Goal: Task Accomplishment & Management: Manage account settings

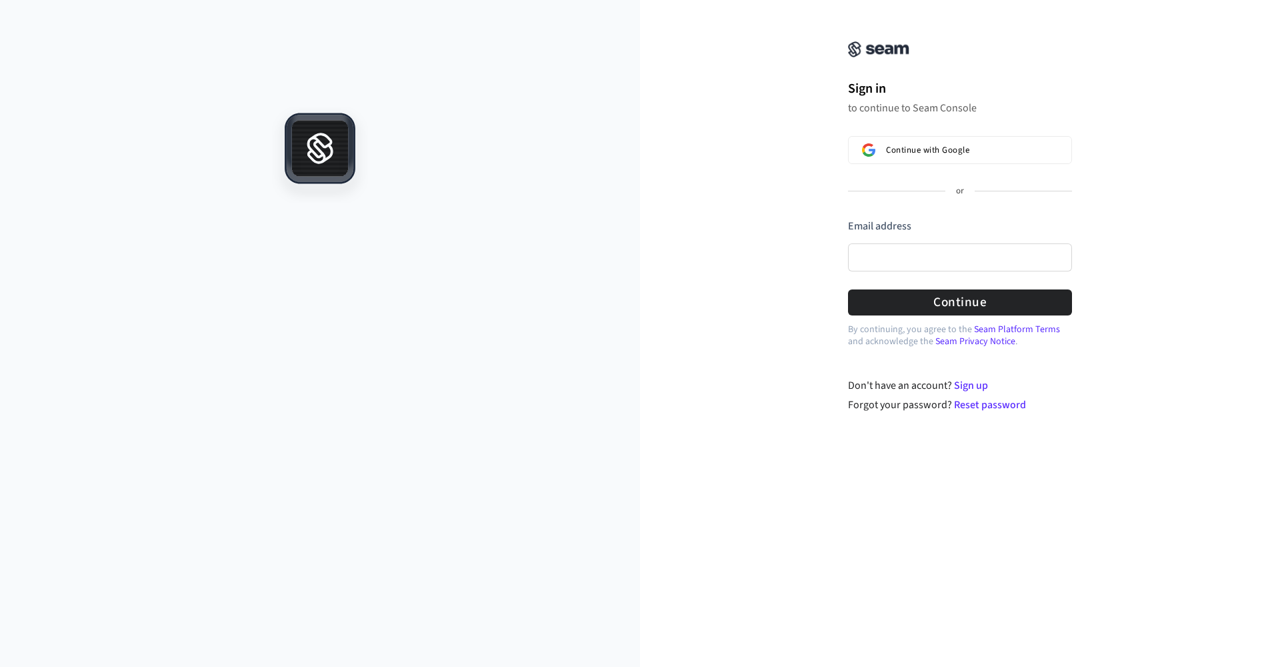
click at [921, 157] on button "Continue with Google" at bounding box center [960, 150] width 224 height 28
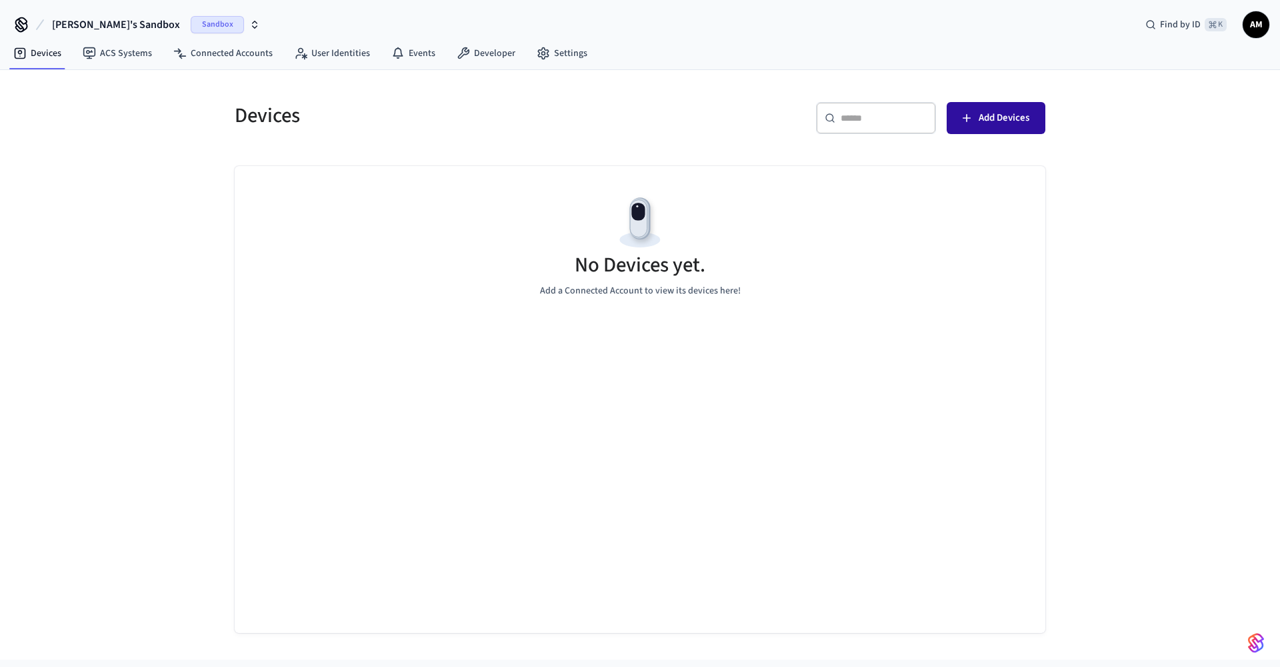
click at [977, 125] on button "Add Devices" at bounding box center [996, 118] width 99 height 32
click at [1007, 111] on span "Add Devices" at bounding box center [1004, 117] width 51 height 17
click at [191, 21] on span "Sandbox" at bounding box center [217, 24] width 53 height 17
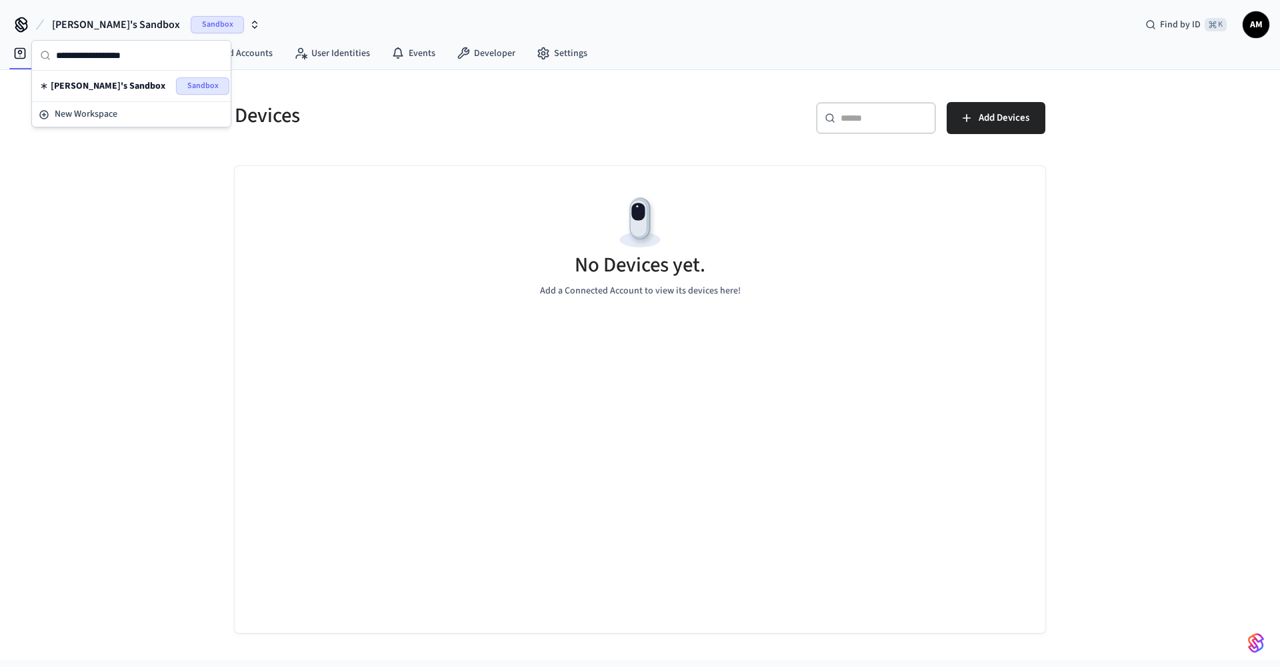
click at [189, 85] on span "Sandbox" at bounding box center [202, 85] width 53 height 17
click at [200, 25] on span "Sandbox" at bounding box center [217, 24] width 53 height 17
click at [132, 119] on div "New Workspace" at bounding box center [131, 114] width 185 height 14
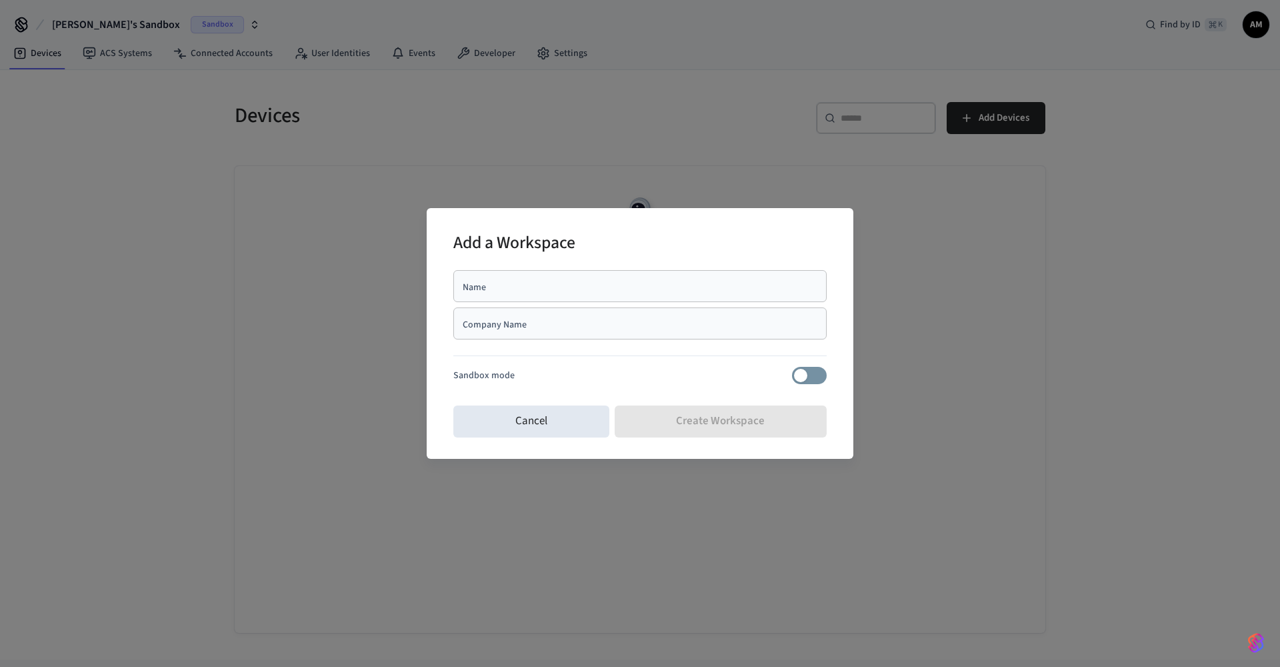
click at [569, 333] on div "Company Name" at bounding box center [639, 323] width 373 height 32
click at [577, 322] on input "Company Name" at bounding box center [639, 323] width 357 height 13
click at [590, 277] on div "Name" at bounding box center [639, 286] width 373 height 32
drag, startPoint x: 596, startPoint y: 291, endPoint x: 605, endPoint y: 327, distance: 37.0
click at [597, 296] on div "***** Name" at bounding box center [639, 286] width 373 height 32
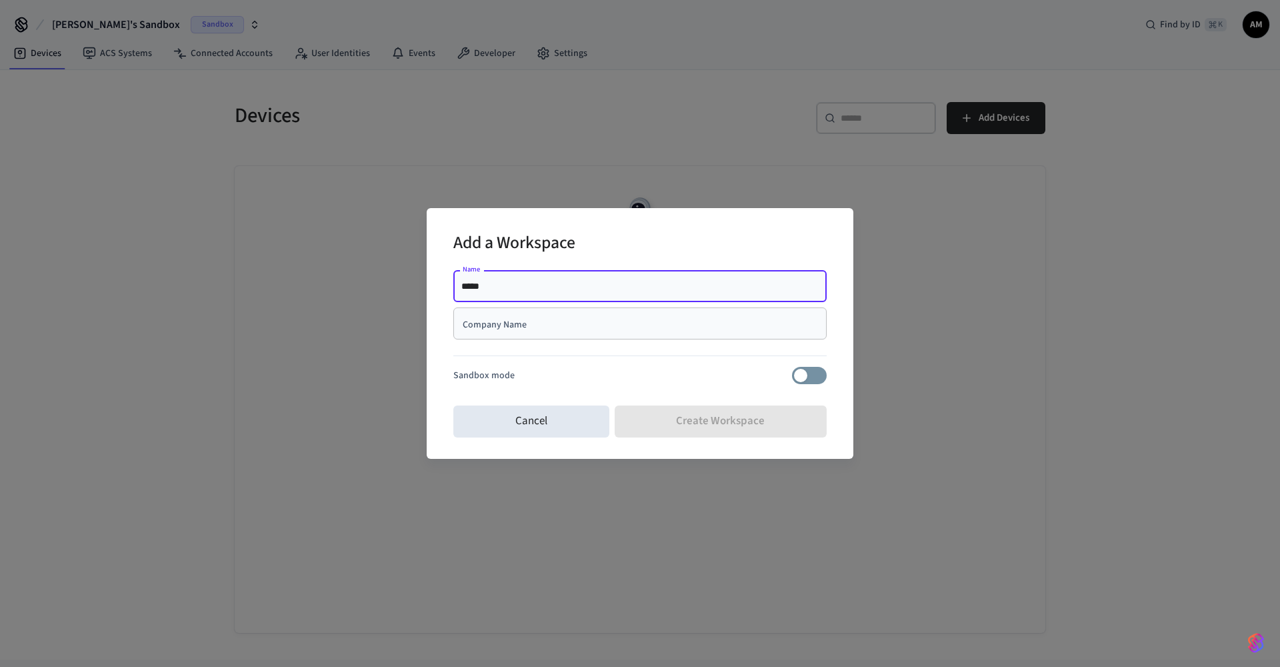
type input "*****"
click at [605, 331] on div "Company Name" at bounding box center [639, 323] width 373 height 32
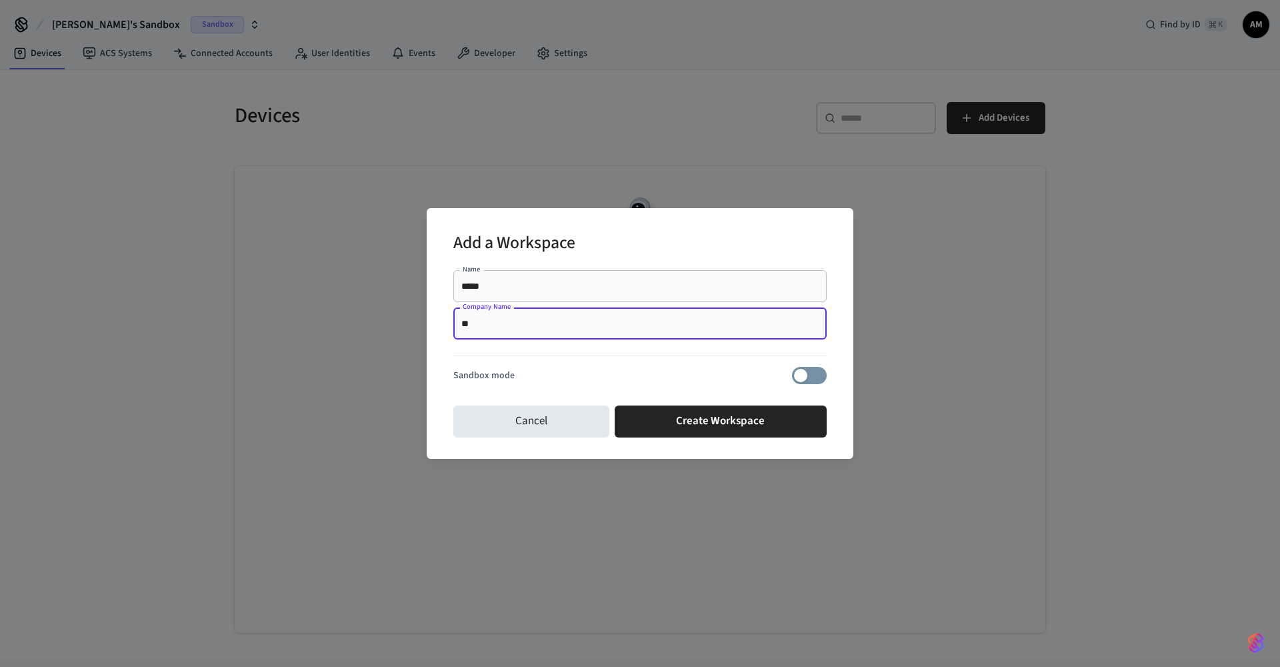
type input "*"
type input "*****"
click at [694, 417] on button "Create Workspace" at bounding box center [721, 421] width 213 height 32
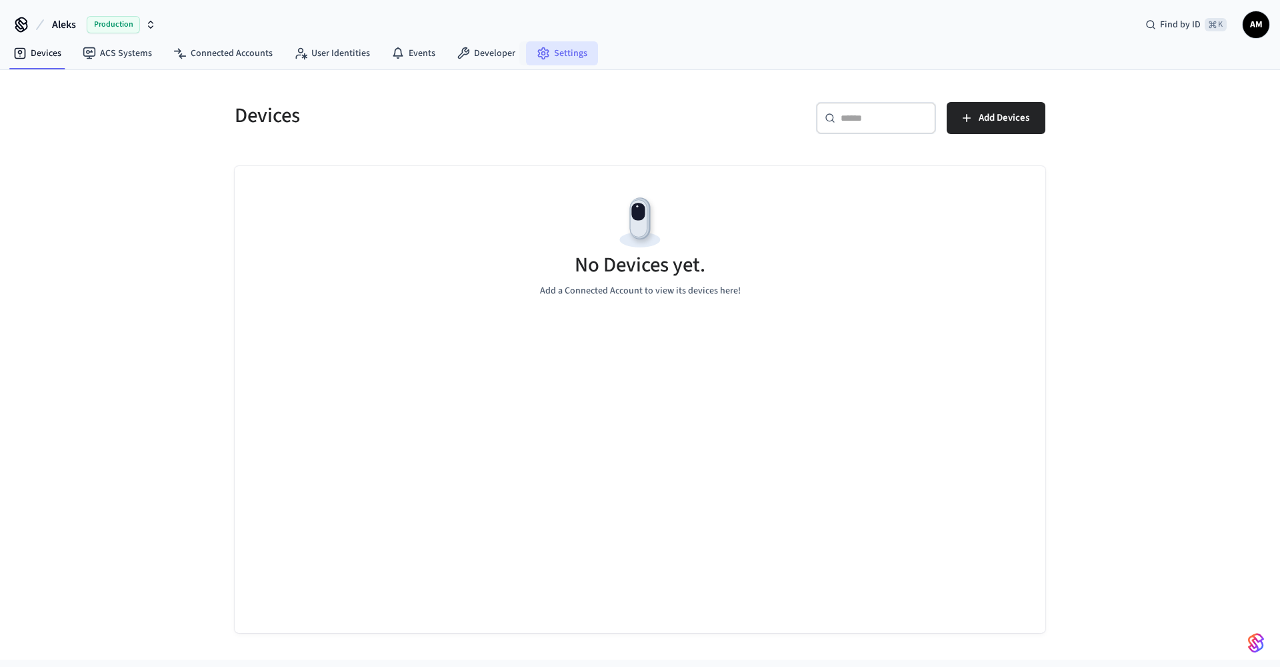
click at [551, 50] on link "Settings" at bounding box center [562, 53] width 72 height 24
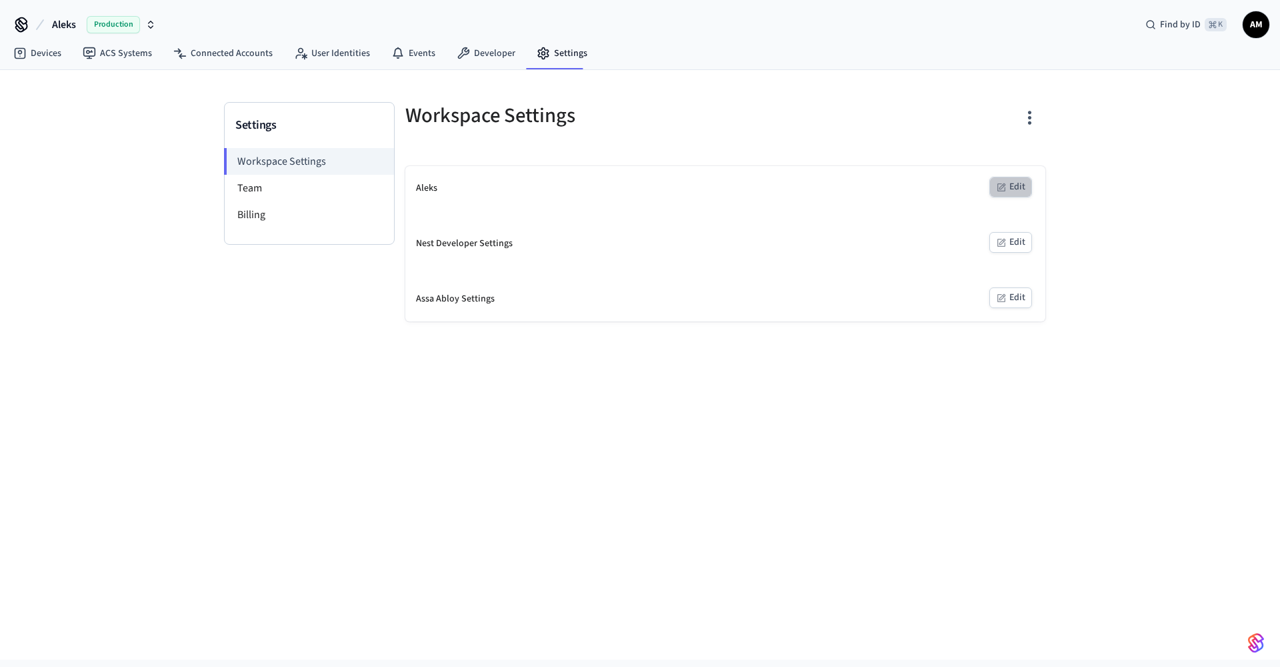
click at [1009, 185] on button "Edit" at bounding box center [1010, 187] width 43 height 21
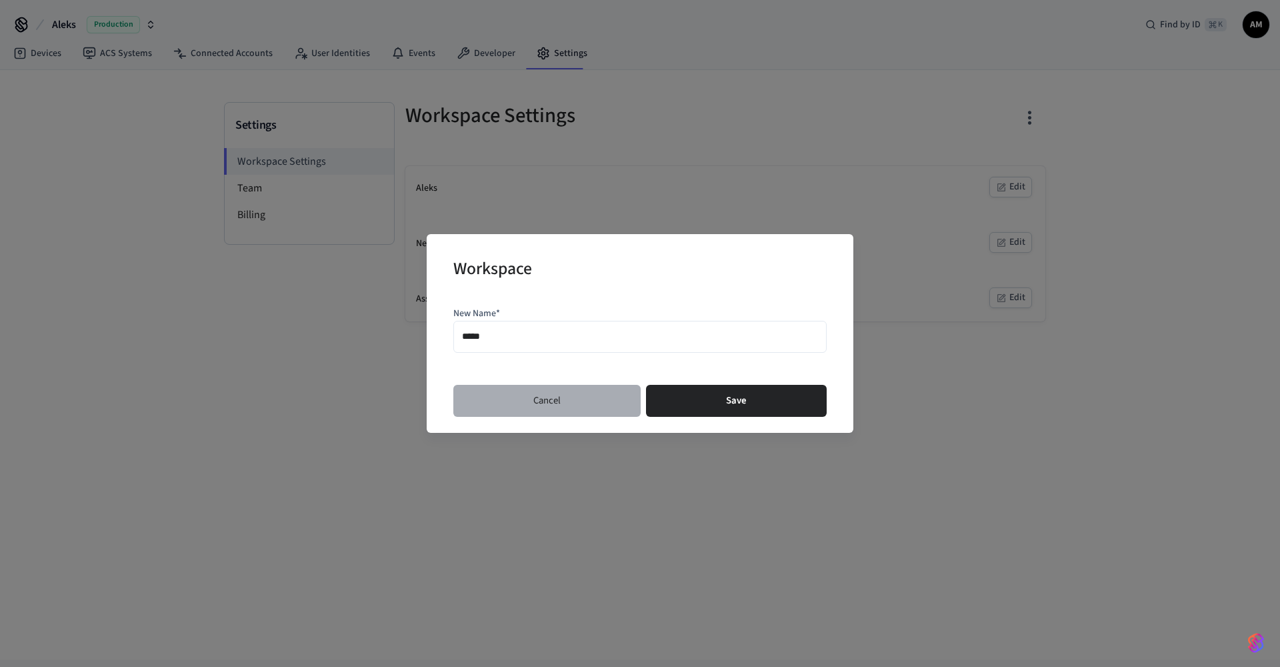
click at [585, 401] on button "Cancel" at bounding box center [546, 401] width 187 height 32
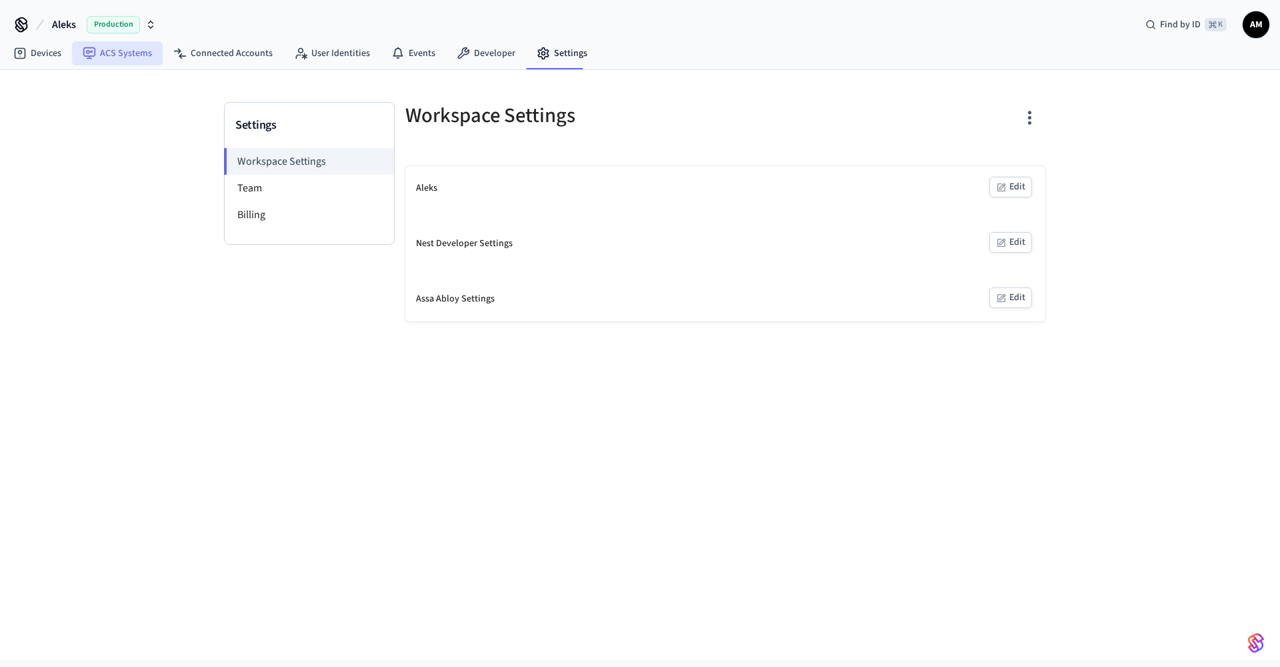
click at [118, 56] on link "ACS Systems" at bounding box center [117, 53] width 91 height 24
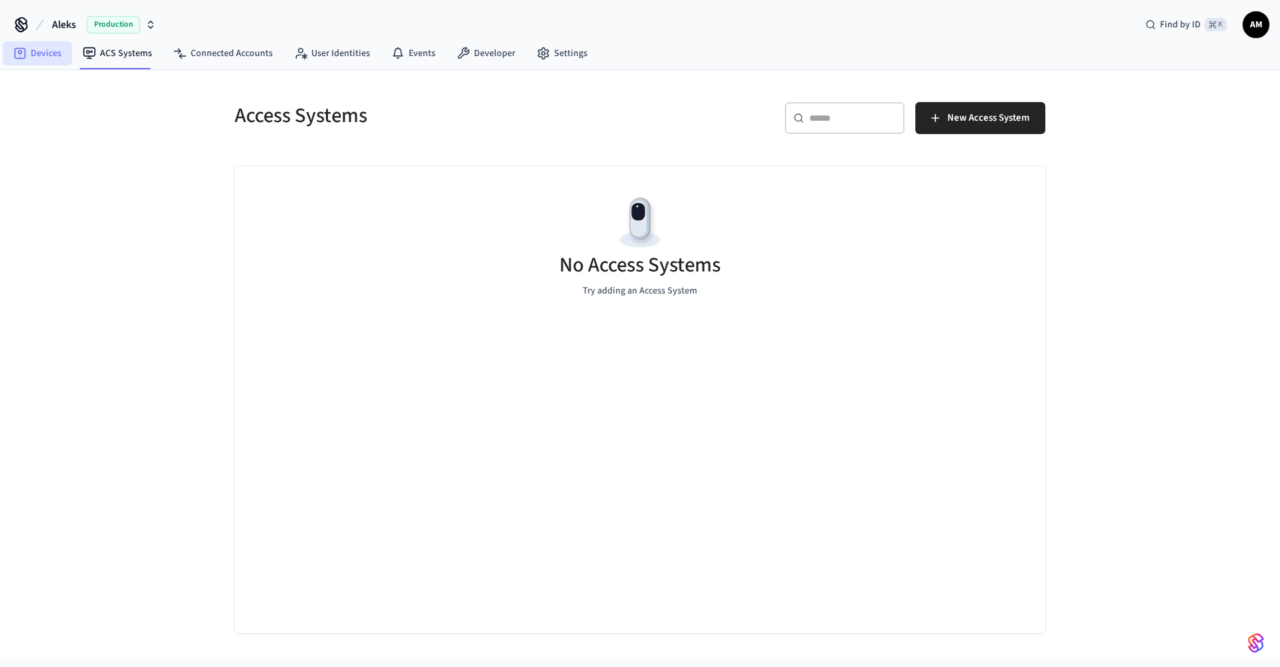
click at [29, 51] on link "Devices" at bounding box center [37, 53] width 69 height 24
